Goal: Information Seeking & Learning: Learn about a topic

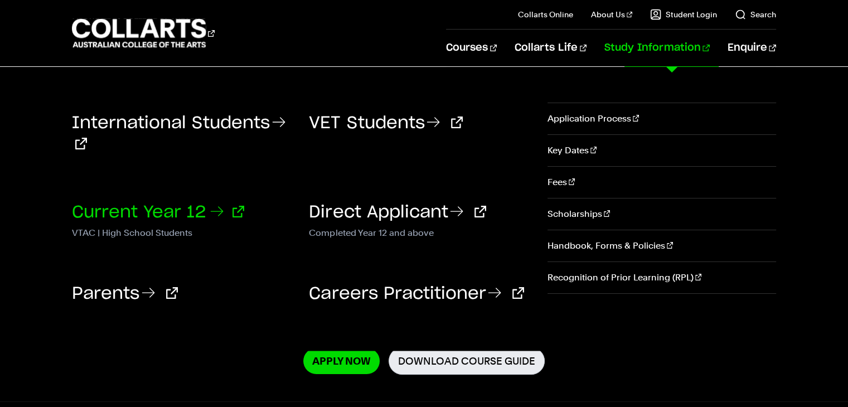
click at [217, 213] on icon at bounding box center [217, 211] width 18 height 18
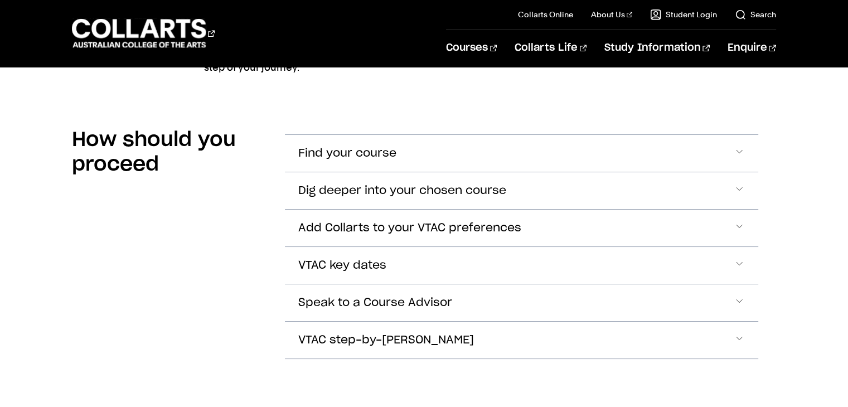
scroll to position [907, 0]
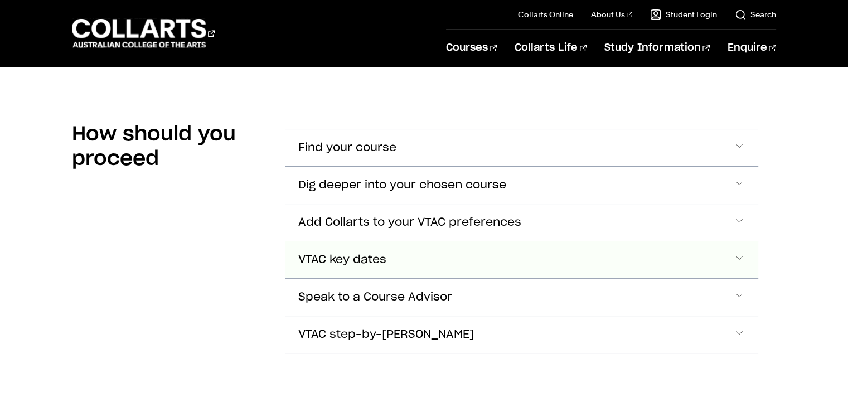
click at [343, 267] on button "VTAC key dates" at bounding box center [521, 259] width 473 height 37
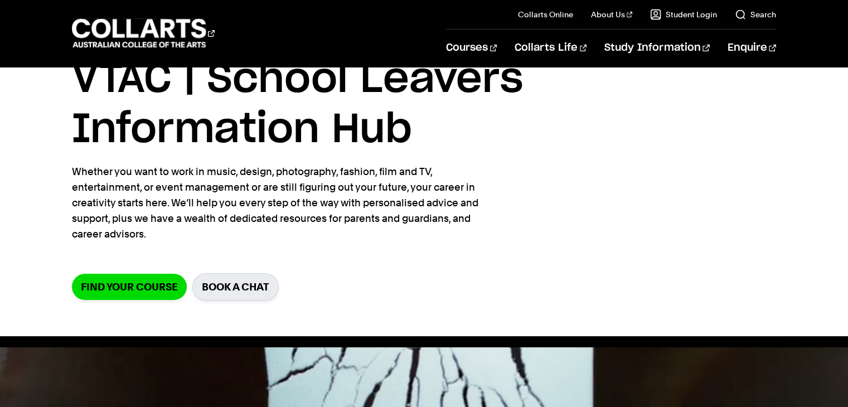
scroll to position [0, 0]
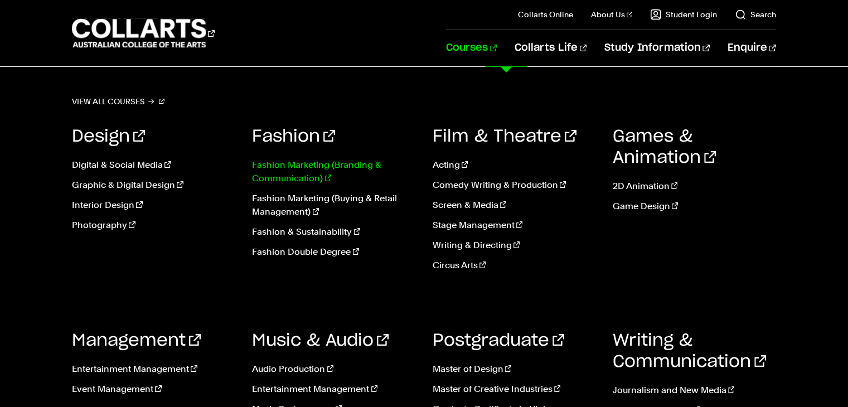
click at [315, 159] on link "Fashion Marketing (Branding & Communication)" at bounding box center [333, 171] width 163 height 27
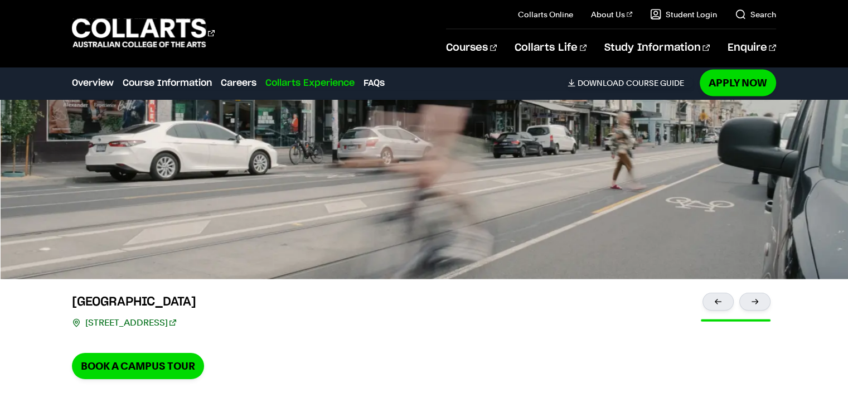
scroll to position [2357, 0]
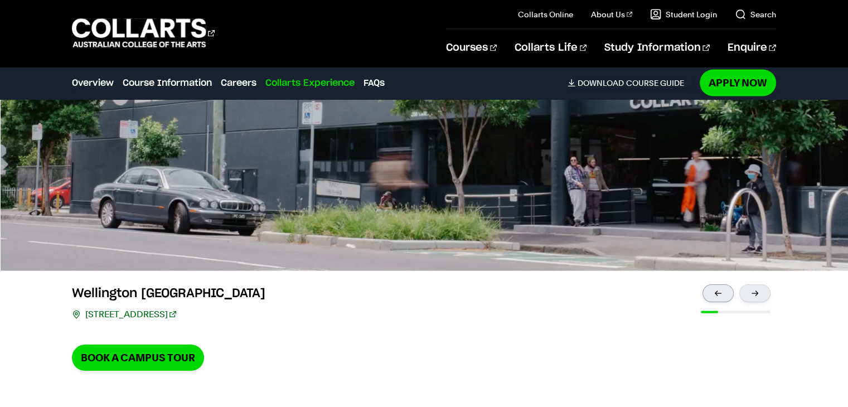
click at [714, 289] on div at bounding box center [718, 293] width 31 height 18
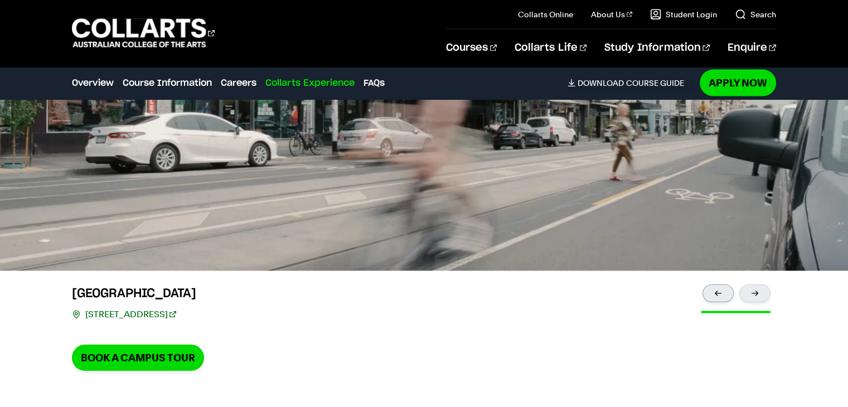
click at [714, 289] on div at bounding box center [718, 293] width 31 height 18
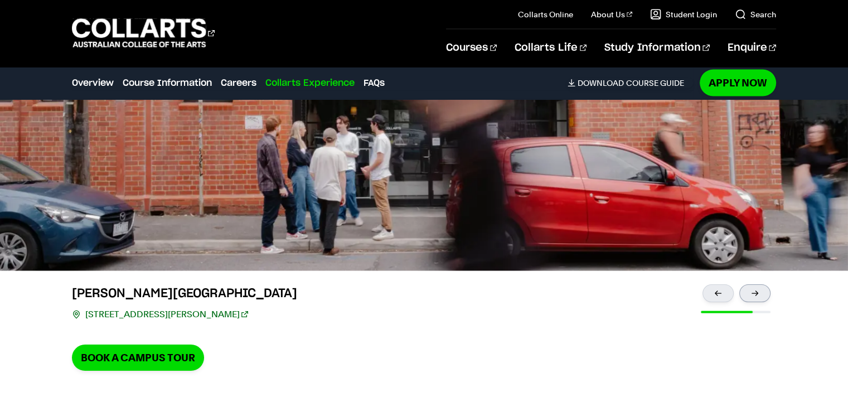
click at [760, 288] on div at bounding box center [754, 293] width 31 height 18
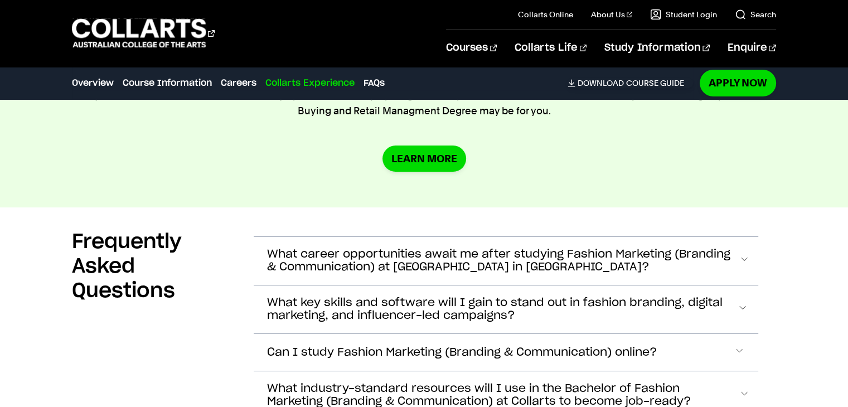
scroll to position [4013, 0]
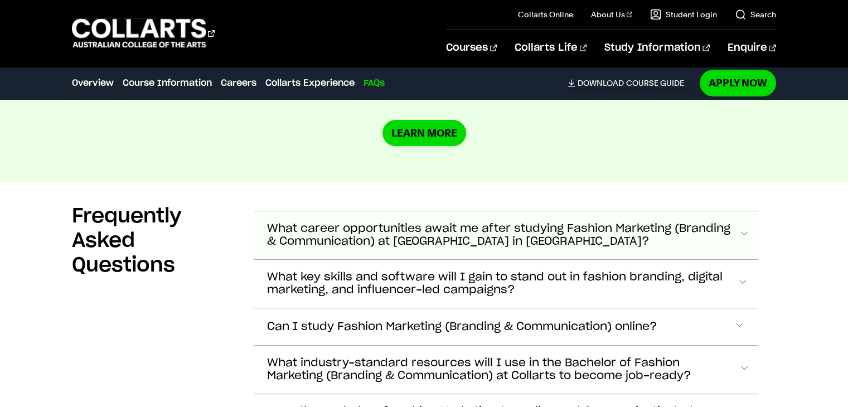
click at [419, 231] on span "What career opportunities await me after studying Fashion Marketing (Branding &…" at bounding box center [503, 236] width 472 height 26
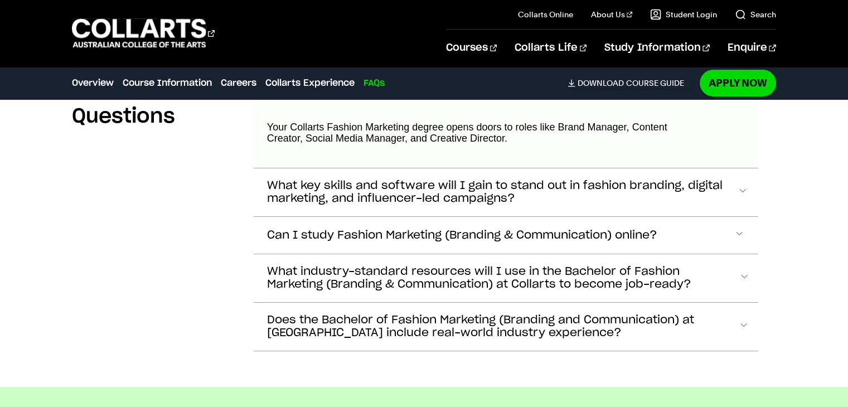
scroll to position [4192, 0]
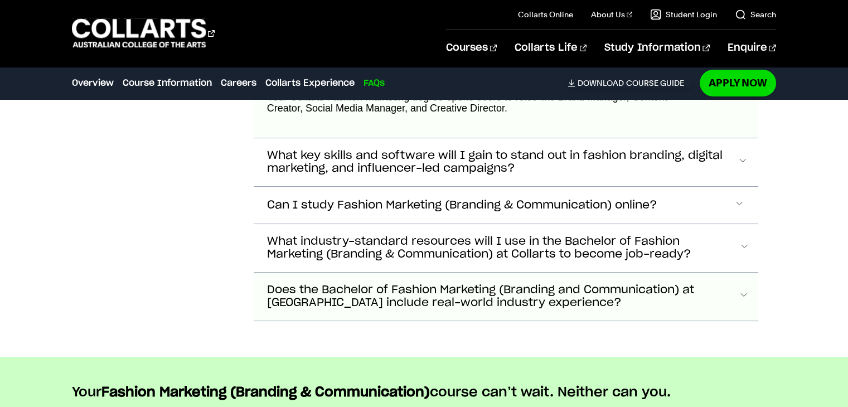
click at [425, 304] on span "Does the Bachelor of Fashion Marketing (Branding and Communication) at [GEOGRAP…" at bounding box center [502, 297] width 471 height 26
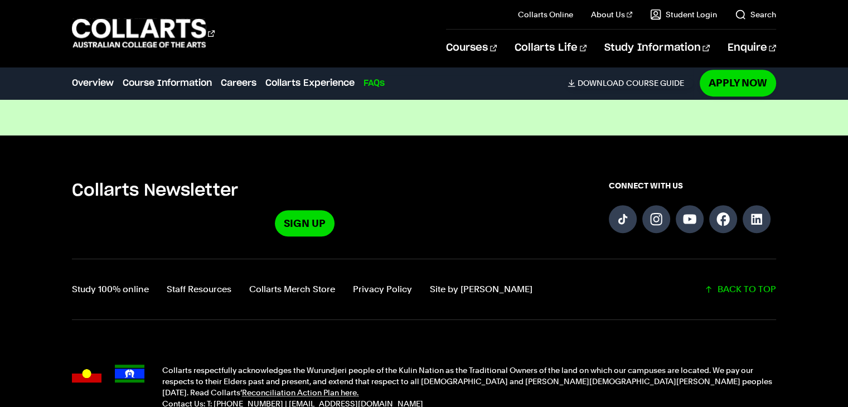
scroll to position [4833, 0]
